Goal: Task Accomplishment & Management: Use online tool/utility

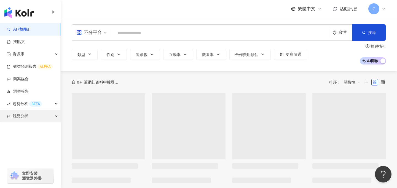
click at [28, 115] on div "競品分析" at bounding box center [30, 116] width 60 height 12
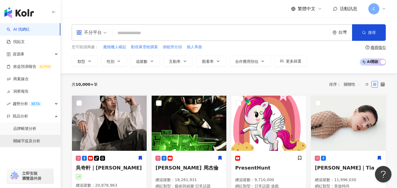
click at [34, 139] on link "關鍵字提及分析" at bounding box center [26, 141] width 27 height 6
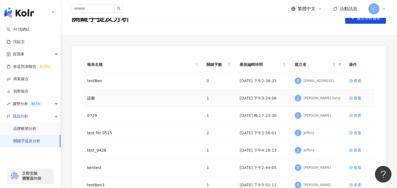
scroll to position [17, 0]
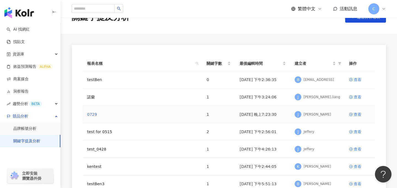
click at [93, 115] on link "0729" at bounding box center [92, 114] width 10 height 6
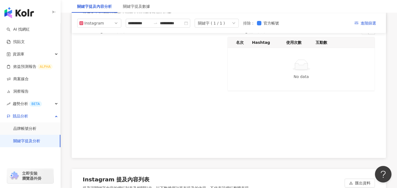
scroll to position [869, 0]
click at [30, 144] on link "關鍵字提及分析" at bounding box center [26, 141] width 27 height 6
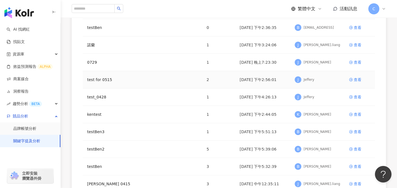
scroll to position [71, 0]
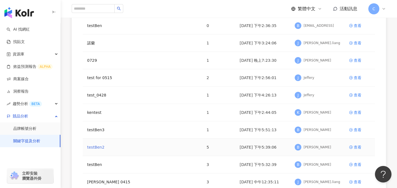
click at [97, 148] on link "testBen2" at bounding box center [95, 147] width 17 height 6
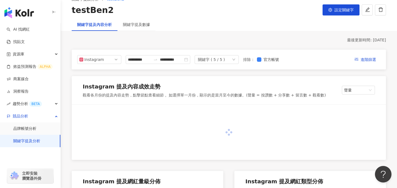
scroll to position [26, 0]
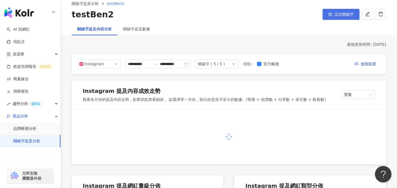
click at [343, 16] on span "設定關鍵字" at bounding box center [343, 14] width 19 height 4
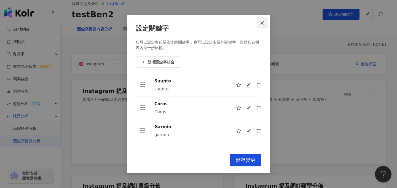
click at [262, 24] on icon "close" at bounding box center [262, 23] width 4 height 4
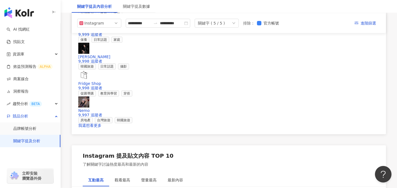
scroll to position [845, 0]
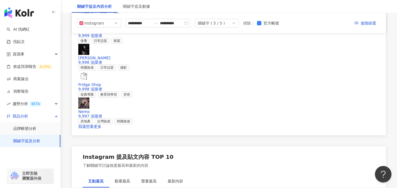
click at [37, 138] on link "關鍵字提及分析" at bounding box center [26, 141] width 27 height 6
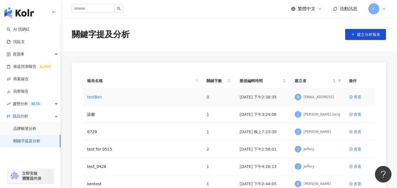
click at [99, 96] on link "testBen" at bounding box center [94, 97] width 15 height 6
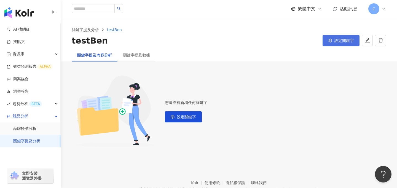
click at [334, 42] on span "設定關鍵字" at bounding box center [343, 40] width 19 height 4
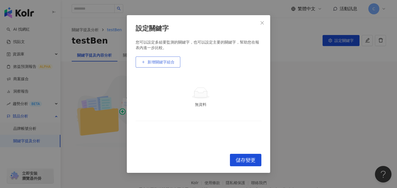
click at [163, 60] on span "新增關鍵字組合" at bounding box center [160, 62] width 27 height 4
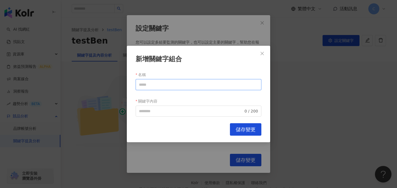
click at [162, 88] on input "名稱" at bounding box center [199, 84] width 126 height 11
type input "*"
type input "*****"
click at [163, 113] on input "關鍵字內容" at bounding box center [191, 111] width 104 height 6
type input "*****"
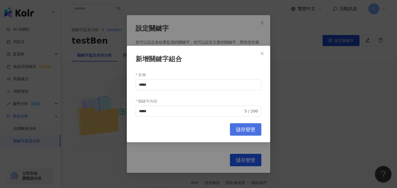
click at [236, 130] on span "儲存變更" at bounding box center [246, 129] width 20 height 6
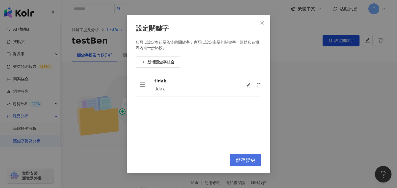
click at [247, 159] on span "儲存變更" at bounding box center [246, 160] width 20 height 6
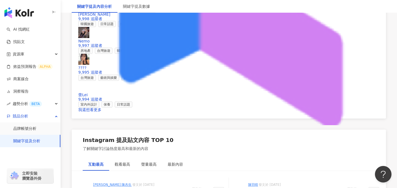
scroll to position [862, 0]
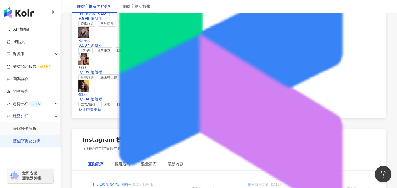
click at [102, 115] on img at bounding box center [229, 50] width 314 height 1625
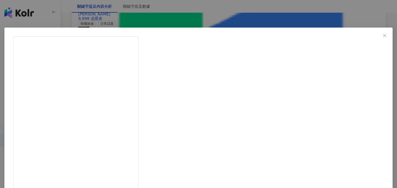
scroll to position [59, 0]
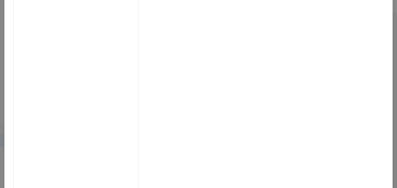
click at [331, 72] on div "[PERSON_NAME] [DATE] 1.2萬 47 22.4萬 查看原始貼文" at bounding box center [198, 94] width 397 height 188
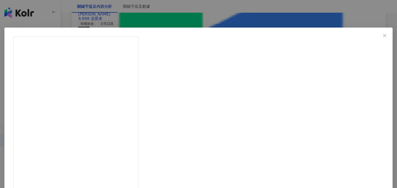
click at [328, 67] on div "Faa’ [DATE] “Seandainya seorang hamba mengetahui bagaimana [DEMOGRAPHIC_DATA] m…" at bounding box center [198, 94] width 397 height 188
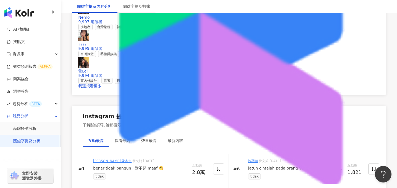
scroll to position [896, 0]
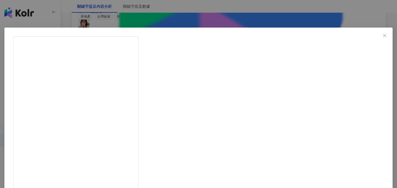
scroll to position [59, 0]
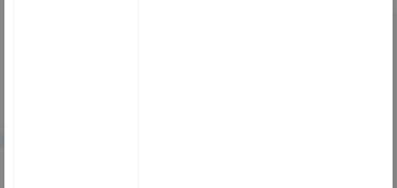
click at [336, 83] on div "[PERSON_NAME] [DATE] 1.2萬 47 22.4萬 查看原始貼文" at bounding box center [198, 94] width 397 height 188
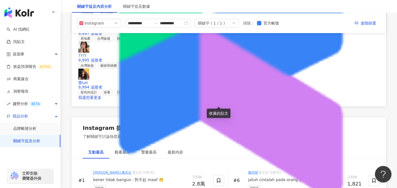
scroll to position [868, 0]
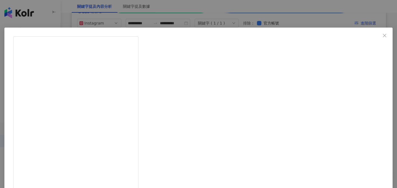
scroll to position [59, 0]
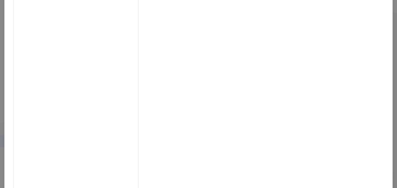
click at [332, 93] on div "Faa’ [DATE] “Seandainya seorang hamba mengetahui bagaimana [DEMOGRAPHIC_DATA] m…" at bounding box center [198, 94] width 397 height 188
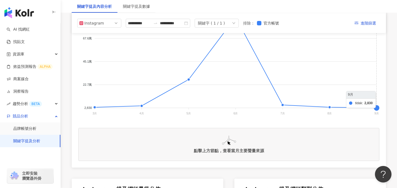
scroll to position [0, 0]
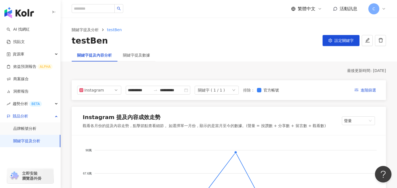
click at [370, 12] on span "C" at bounding box center [373, 8] width 11 height 11
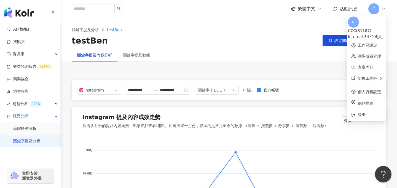
click at [281, 27] on ol "關鍵字提及分析 testBen" at bounding box center [229, 30] width 314 height 6
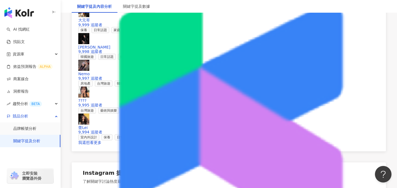
scroll to position [827, 0]
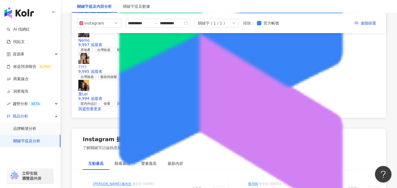
scroll to position [852, 0]
